Goal: Task Accomplishment & Management: Complete application form

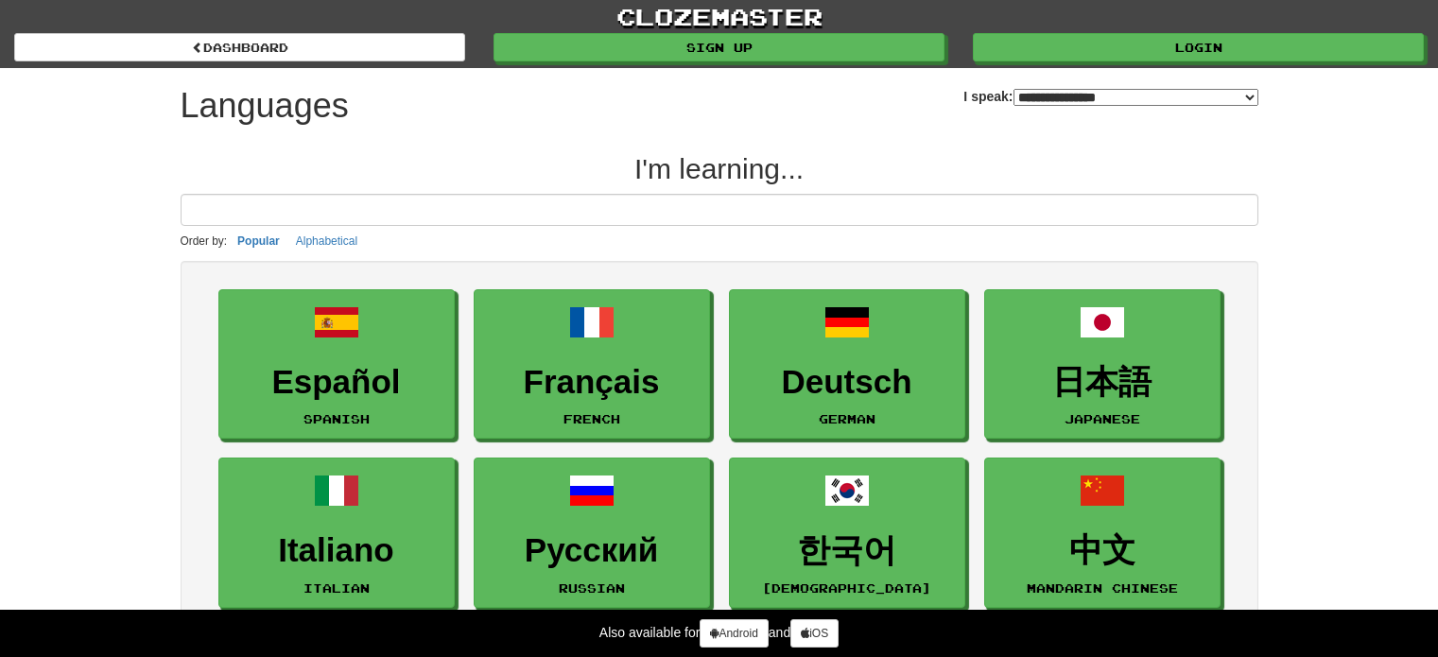
select select "*******"
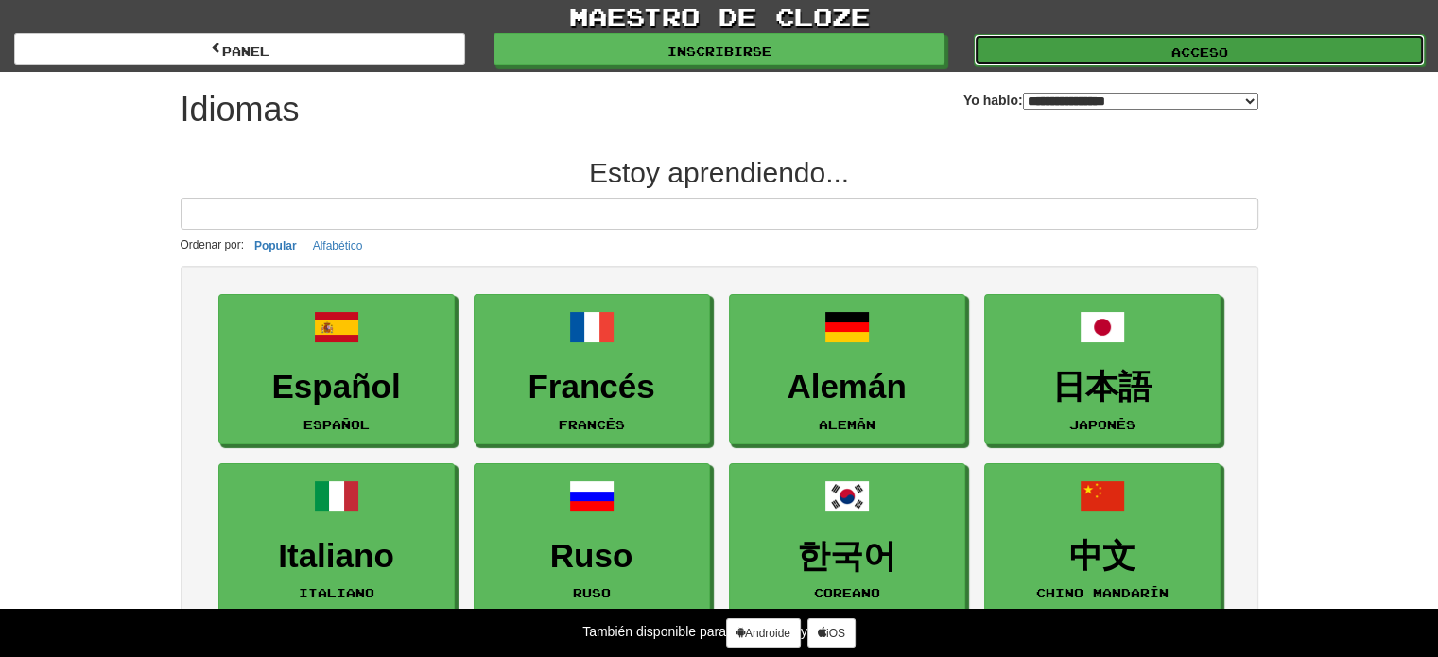
click at [1002, 44] on link "Acceso" at bounding box center [1199, 50] width 451 height 32
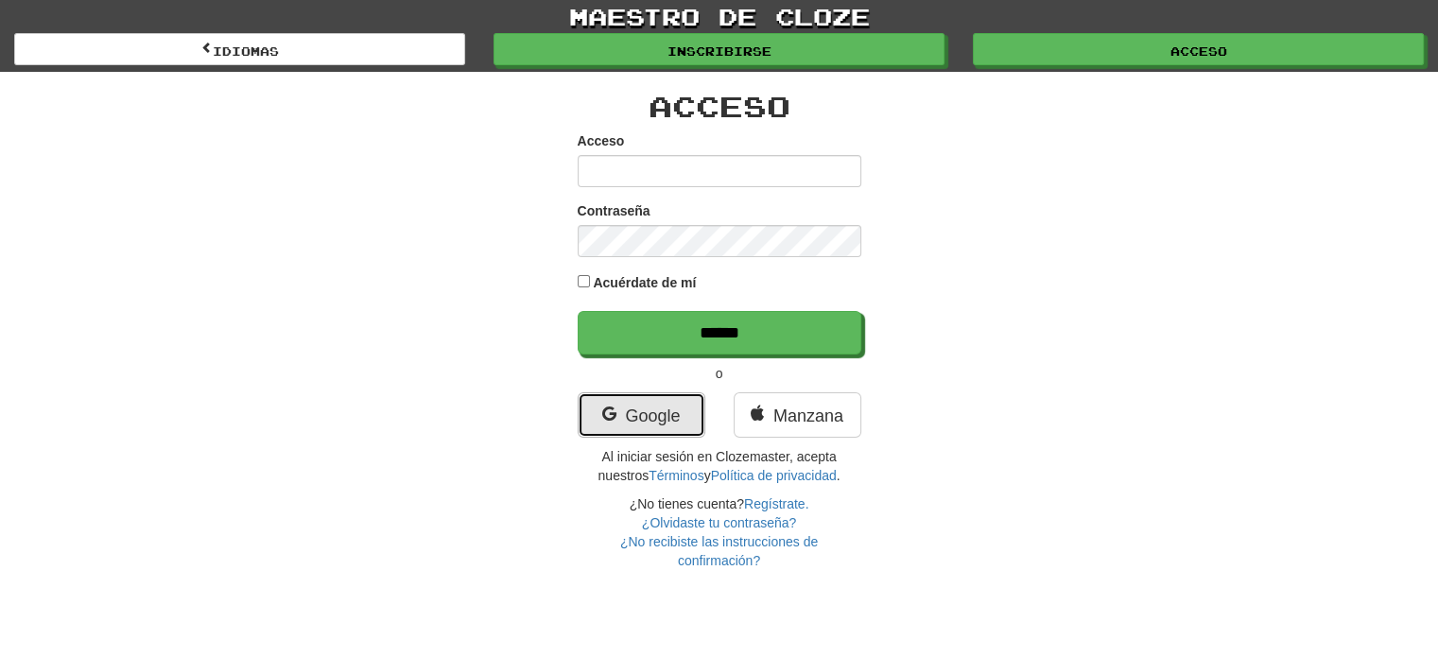
click at [666, 417] on font "Google" at bounding box center [652, 415] width 55 height 19
